Goal: Task Accomplishment & Management: Complete application form

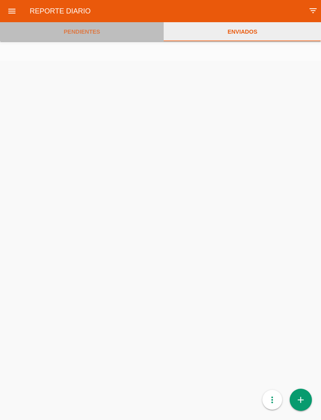
click at [91, 30] on link "PENDIENTES" at bounding box center [82, 31] width 164 height 19
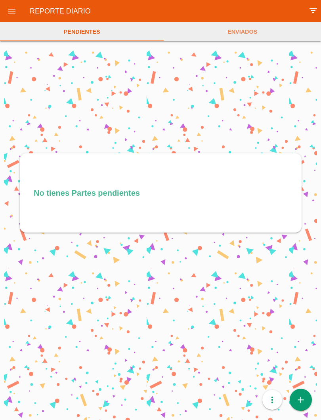
click at [304, 398] on icon "add" at bounding box center [300, 399] width 10 height 22
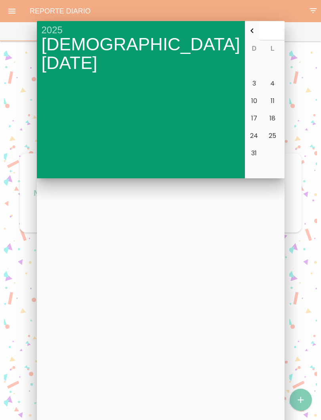
type input "[DATE]"
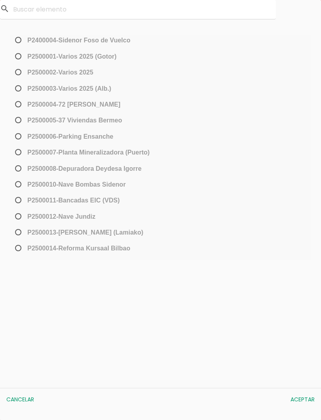
click at [25, 232] on span "P2500013-[PERSON_NAME] (Lamiako)" at bounding box center [78, 232] width 130 height 10
click at [19, 232] on input "P2500013-[PERSON_NAME] (Lamiako)" at bounding box center [15, 235] width 5 height 13
radio input "true"
click at [303, 397] on button "Aceptar" at bounding box center [302, 399] width 32 height 14
select select "96"
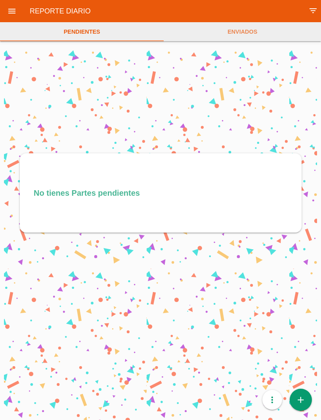
click at [303, 398] on icon "add" at bounding box center [300, 399] width 10 height 22
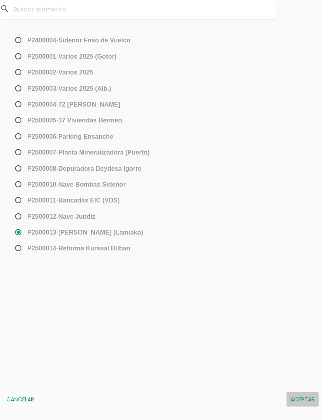
click at [301, 394] on button "Aceptar" at bounding box center [302, 399] width 32 height 14
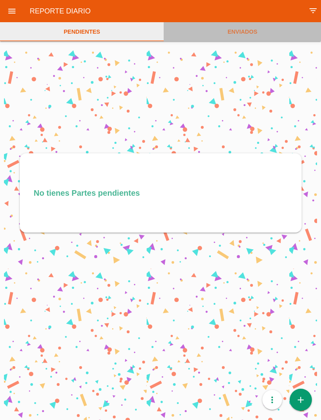
click at [254, 32] on link "ENVIADOS" at bounding box center [242, 31] width 157 height 19
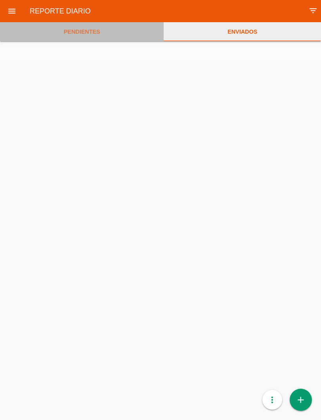
click at [72, 31] on link "PENDIENTES" at bounding box center [82, 31] width 164 height 19
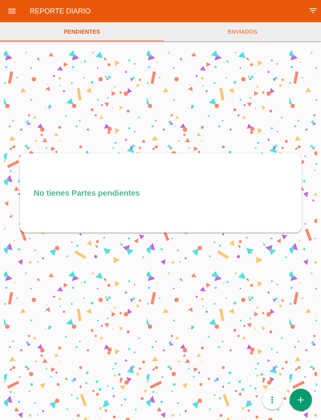
click at [307, 399] on link "add" at bounding box center [300, 399] width 22 height 22
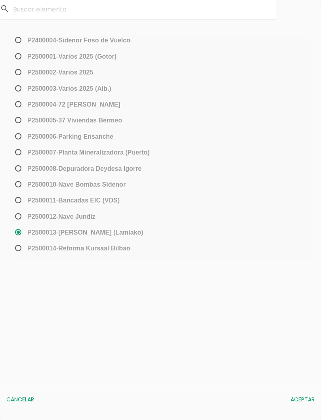
click at [17, 236] on span "P2500013-[PERSON_NAME] (Lamiako)" at bounding box center [78, 232] width 130 height 10
click at [17, 236] on input "P2500013-[PERSON_NAME] (Lamiako)" at bounding box center [15, 235] width 5 height 13
click at [307, 396] on button "Aceptar" at bounding box center [302, 399] width 32 height 14
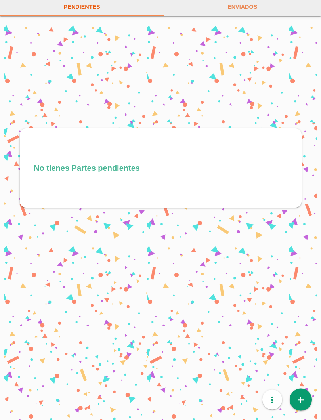
scroll to position [27, 0]
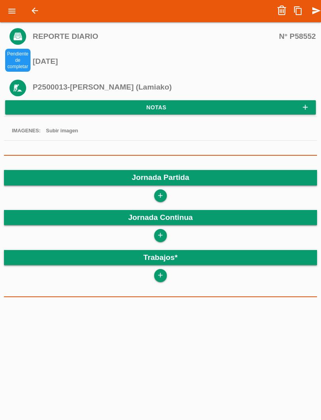
click at [162, 199] on icon "add" at bounding box center [160, 195] width 8 height 13
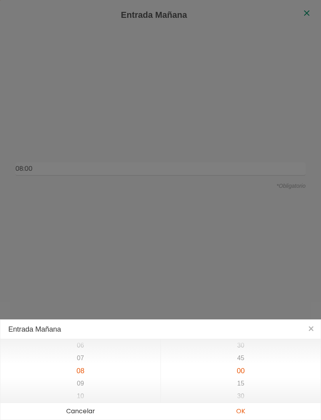
click at [247, 411] on button "OK" at bounding box center [240, 411] width 160 height 17
click at [245, 412] on button "OK" at bounding box center [240, 411] width 160 height 17
click at [99, 380] on div "15 16 17 18 19 20 21" at bounding box center [80, 370] width 160 height 63
click at [248, 406] on button "OK" at bounding box center [240, 411] width 160 height 17
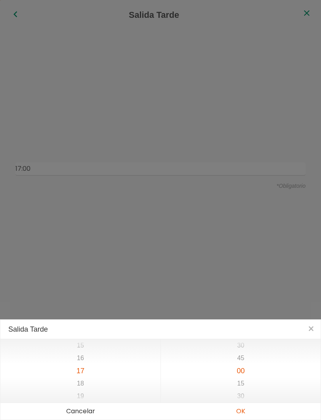
type input "08:00"
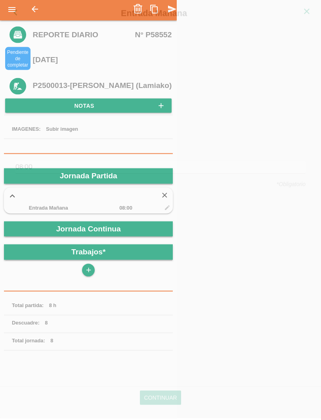
scroll to position [137, 0]
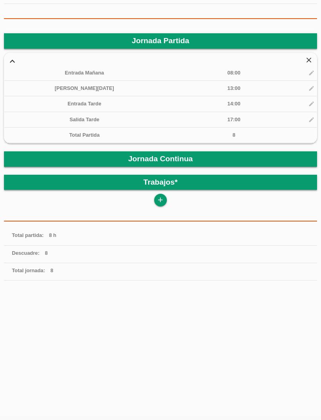
click at [162, 196] on icon "add" at bounding box center [160, 200] width 8 height 13
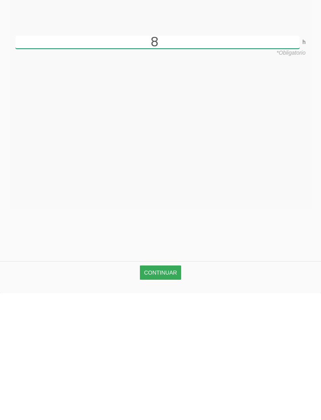
type input "8"
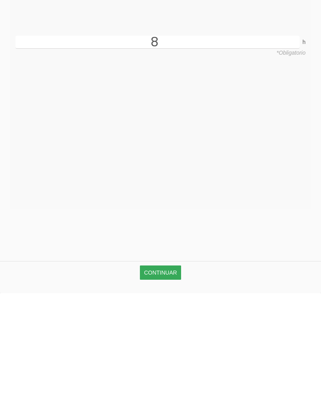
click at [169, 392] on link "Continuar" at bounding box center [160, 399] width 41 height 14
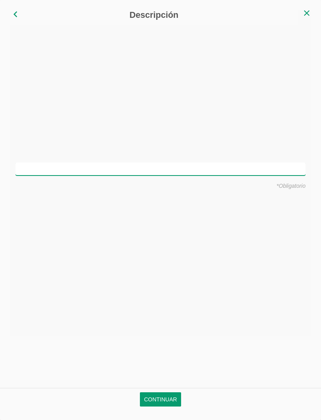
click at [227, 170] on input "text" at bounding box center [160, 168] width 290 height 13
type input "Montar hierro en cimentación vigas y encepados"
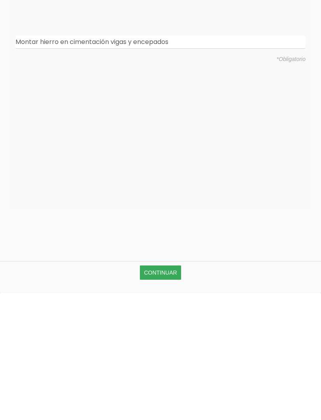
click at [171, 392] on link "Continuar" at bounding box center [160, 399] width 41 height 14
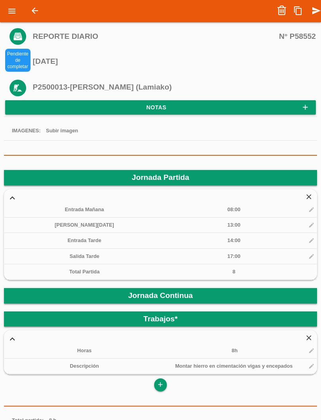
click at [316, 11] on icon "send" at bounding box center [316, 11] width 10 height 16
click at [318, 8] on icon "send" at bounding box center [316, 11] width 10 height 16
click at [318, 10] on icon "send" at bounding box center [316, 11] width 10 height 16
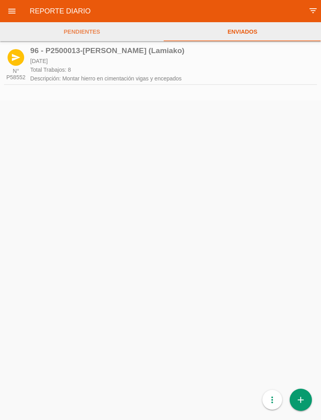
click at [7, 10] on icon "menu" at bounding box center [12, 11] width 10 height 22
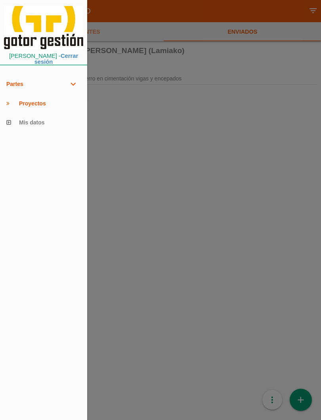
click at [124, 145] on div at bounding box center [160, 252] width 321 height 504
